Goal: Information Seeking & Learning: Learn about a topic

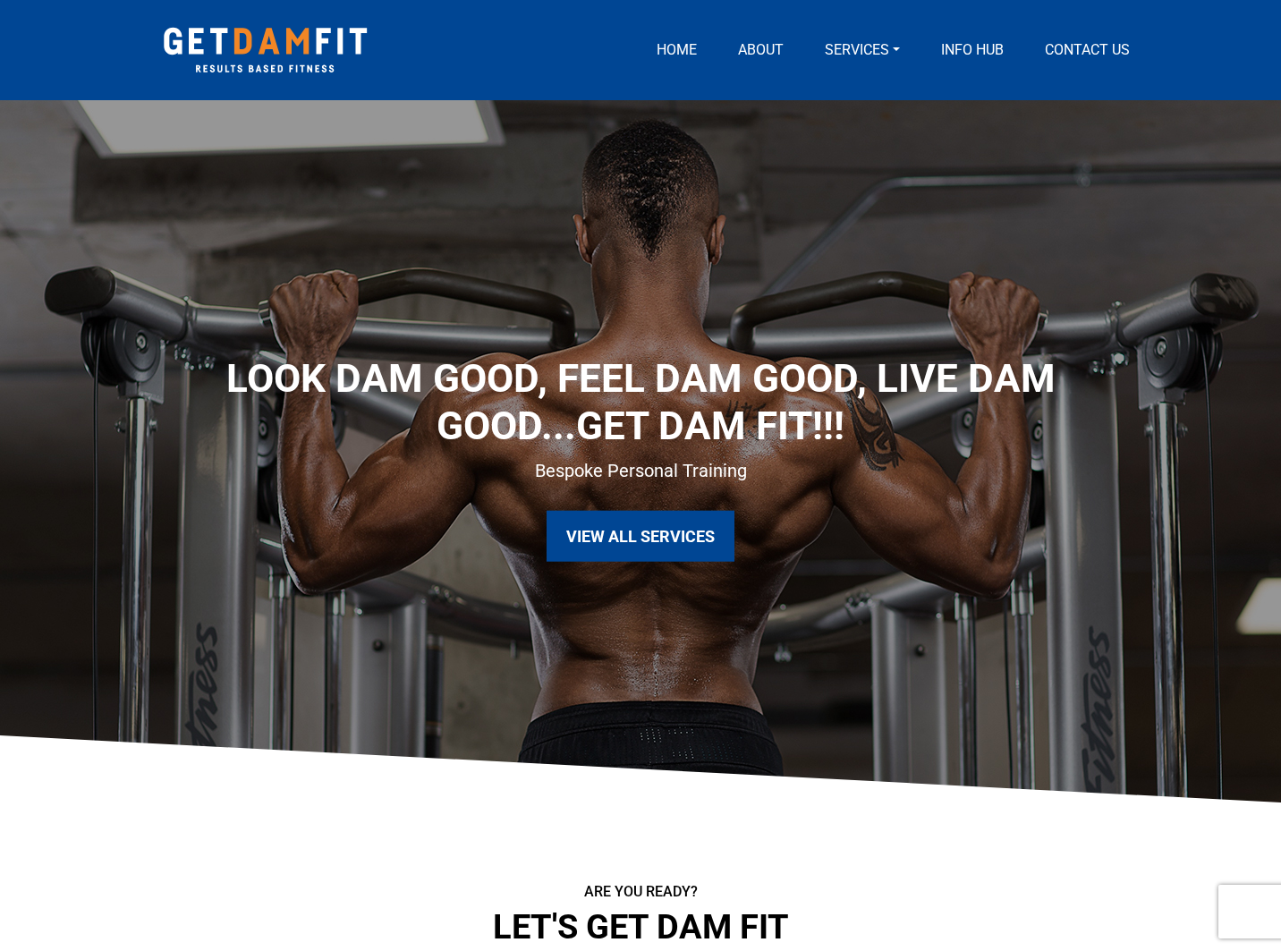
click at [857, 51] on link "Services" at bounding box center [861, 49] width 89 height 21
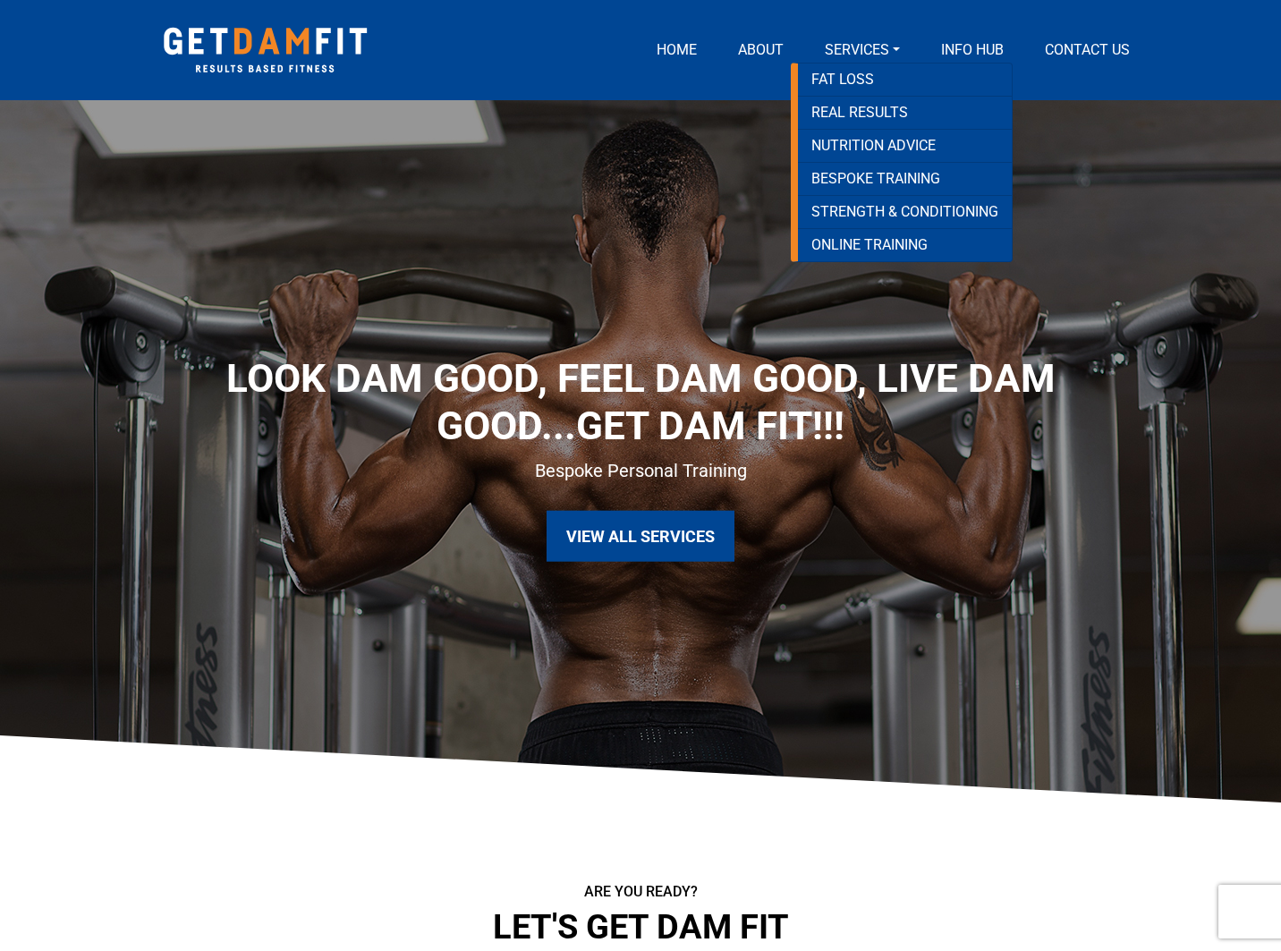
click at [741, 45] on link "About" at bounding box center [761, 49] width 60 height 21
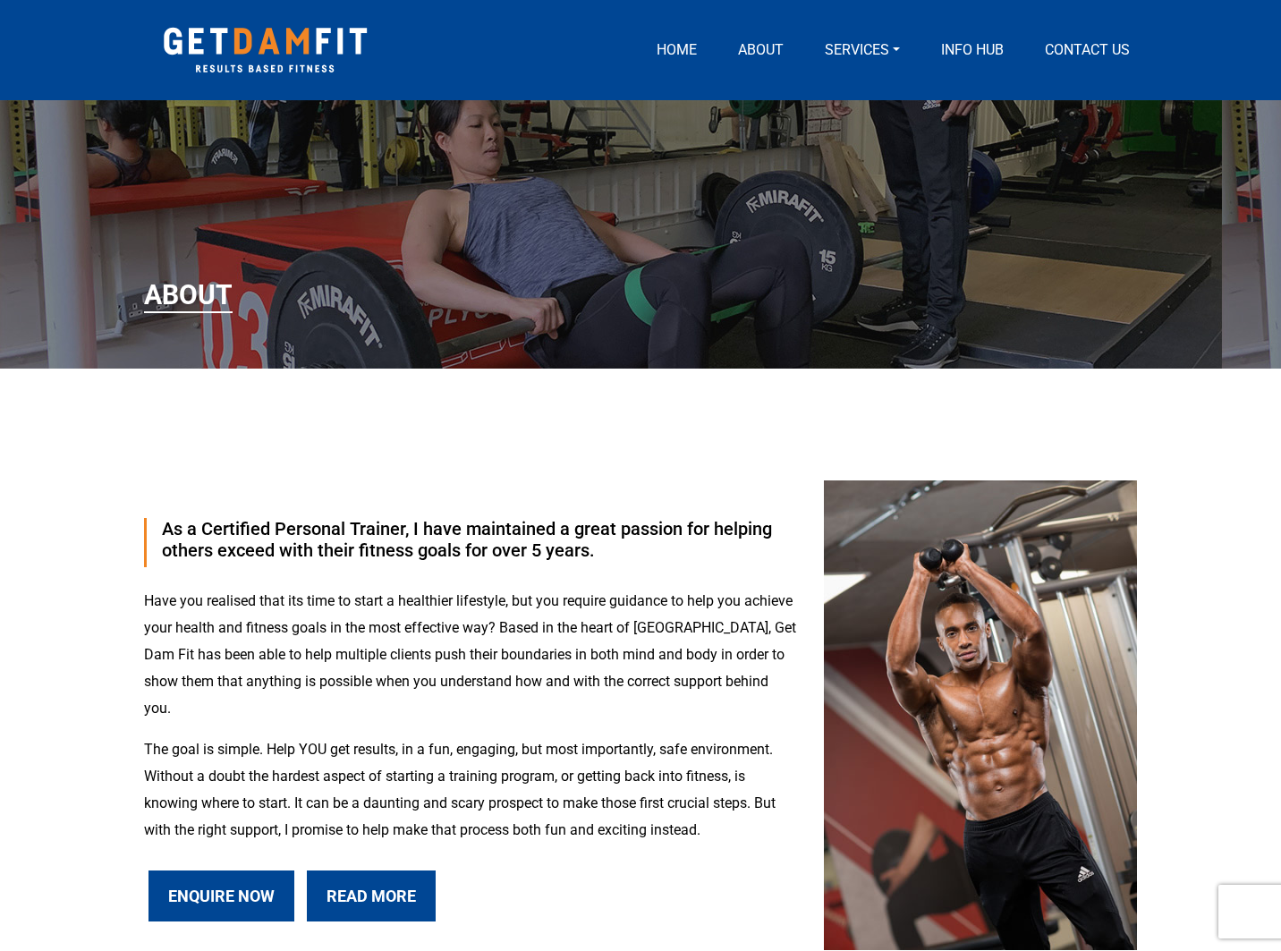
click at [868, 50] on link "Services" at bounding box center [861, 49] width 89 height 21
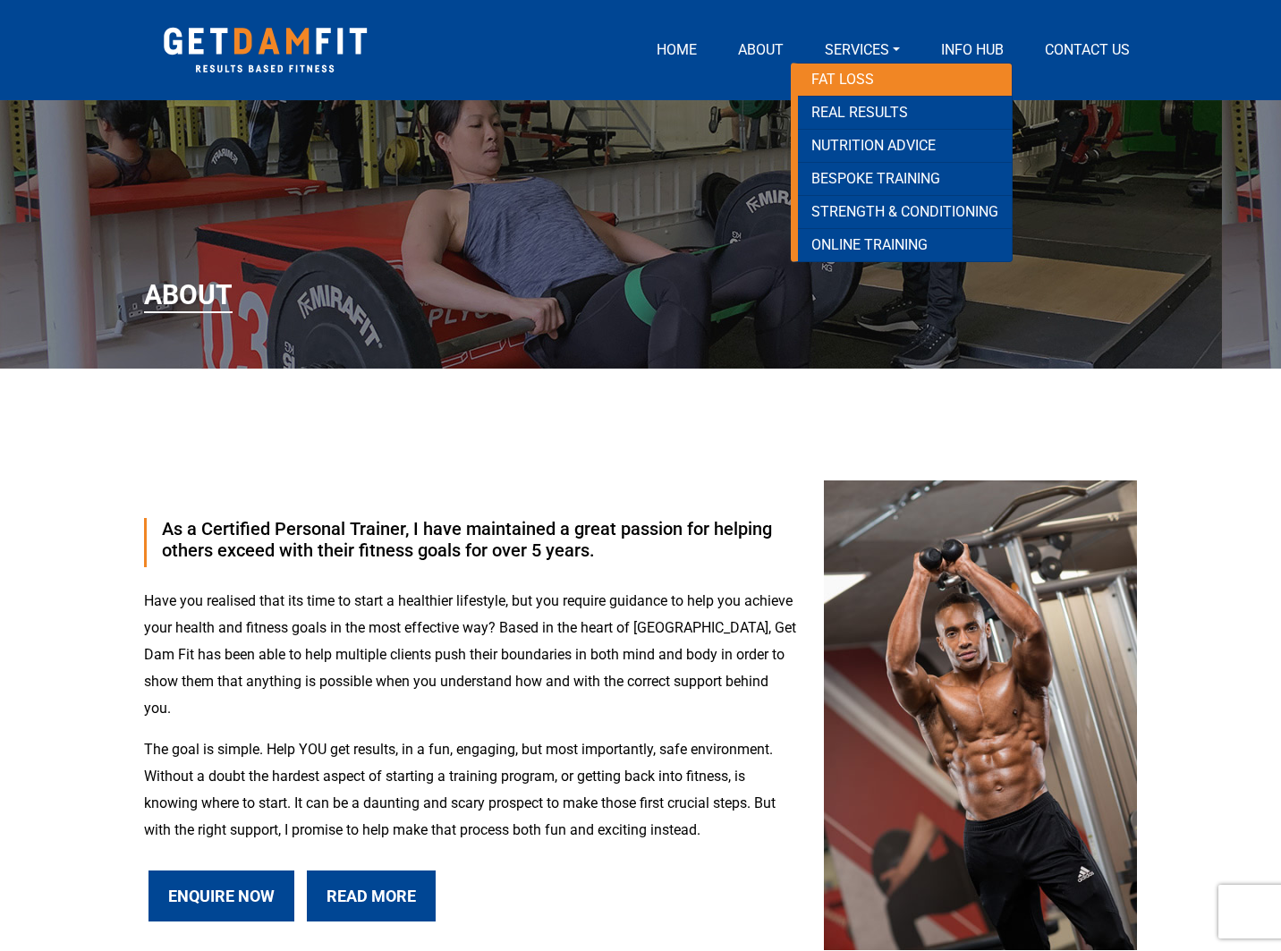
click at [847, 86] on link "Fat loss" at bounding box center [905, 80] width 214 height 33
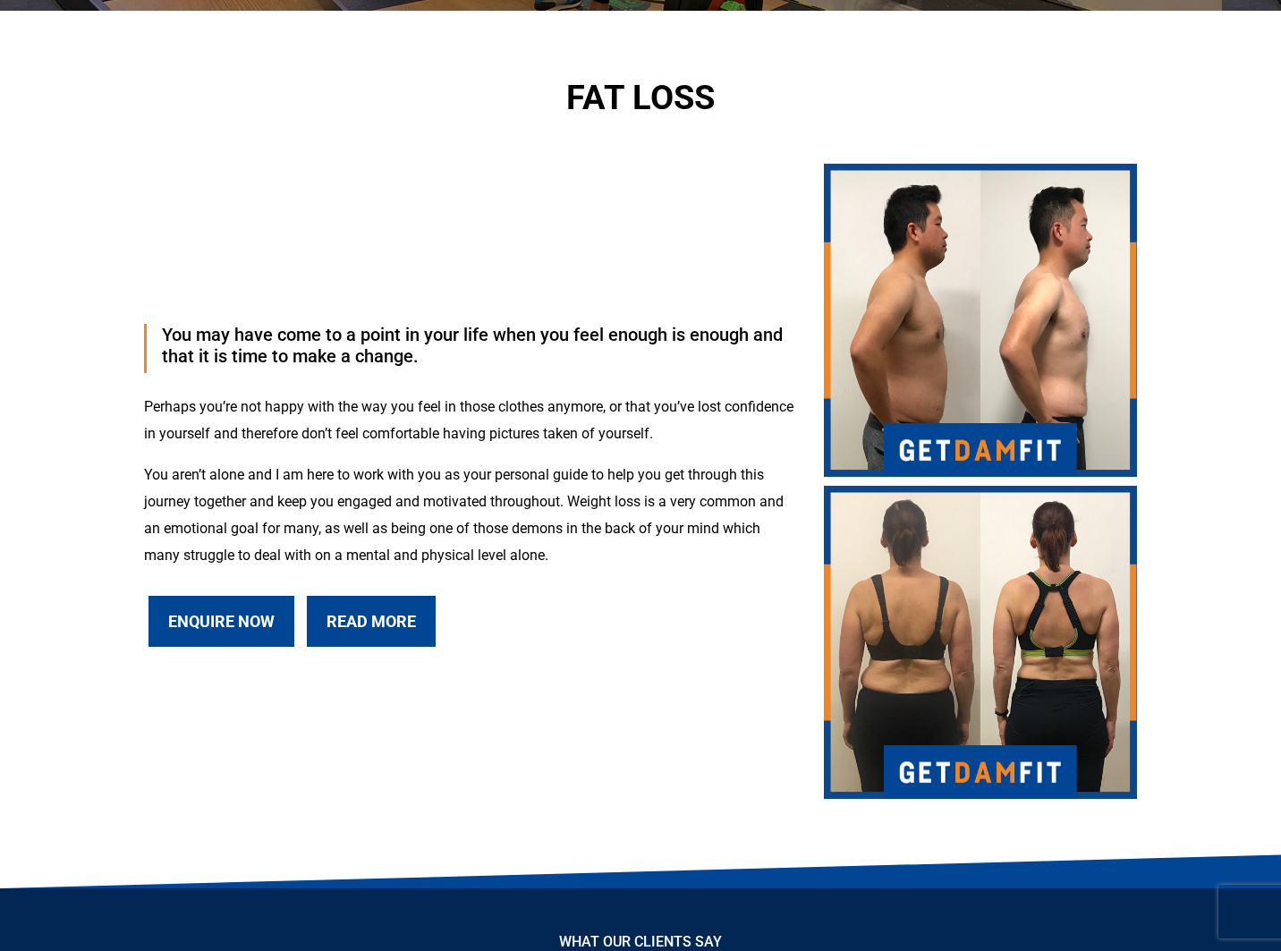
scroll to position [447, 0]
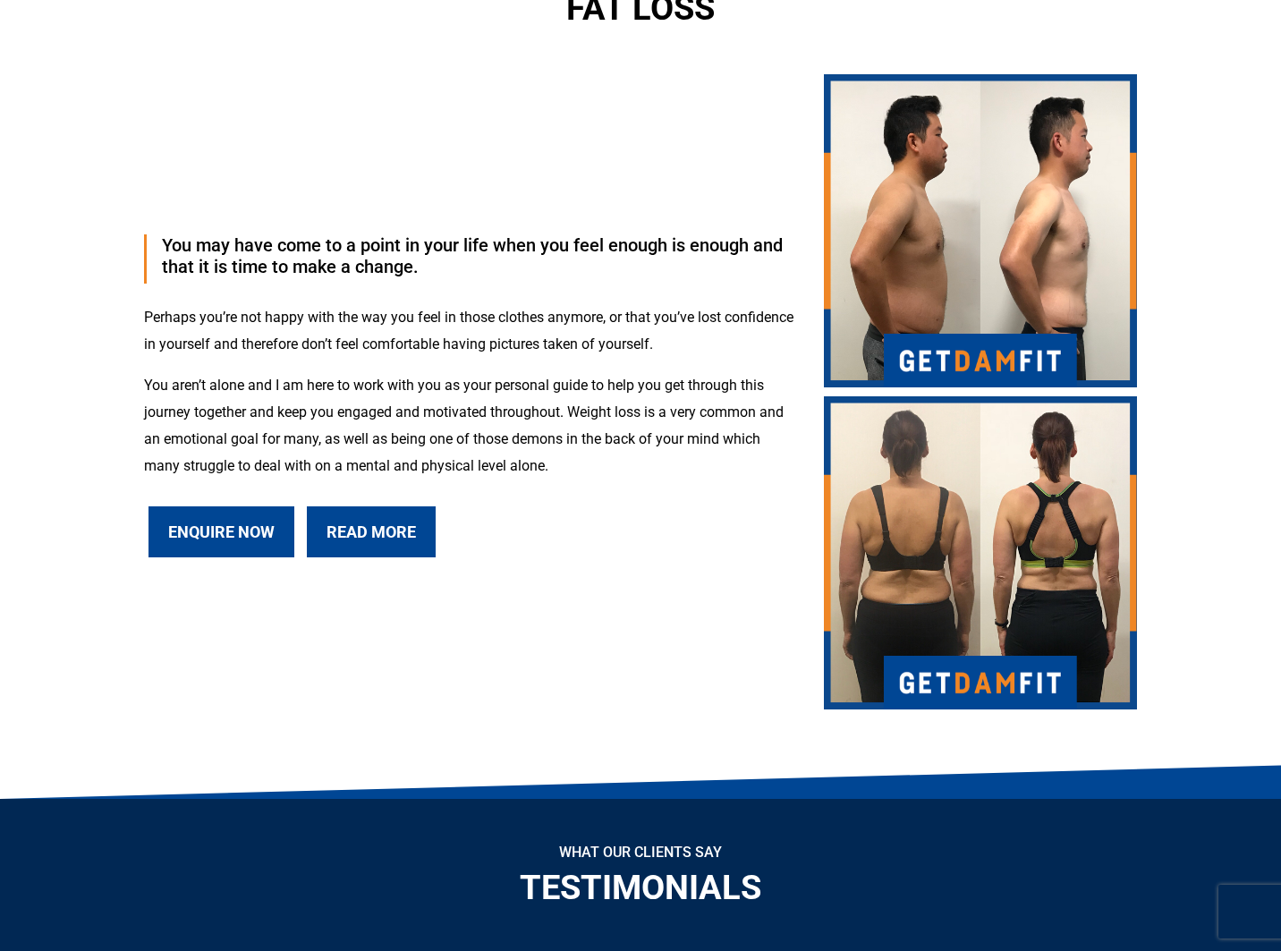
click at [264, 524] on link "Enquire Now" at bounding box center [221, 531] width 146 height 51
